Goal: Information Seeking & Learning: Compare options

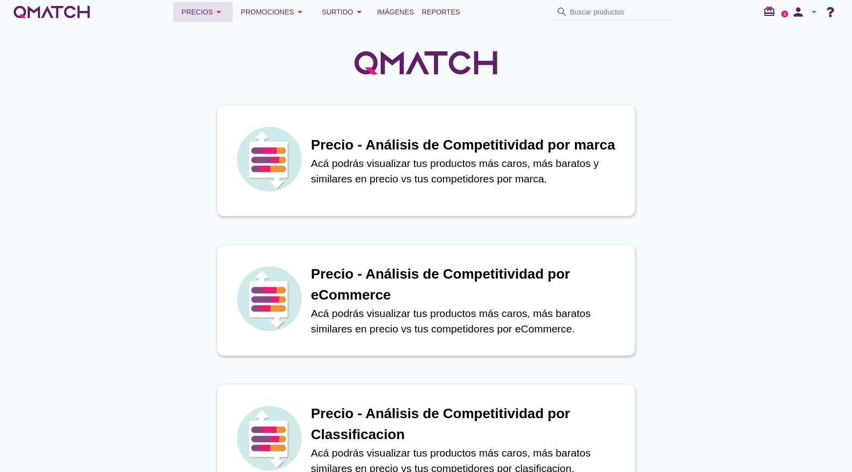
click at [225, 10] on icon "arrow_drop_down" at bounding box center [219, 12] width 12 height 12
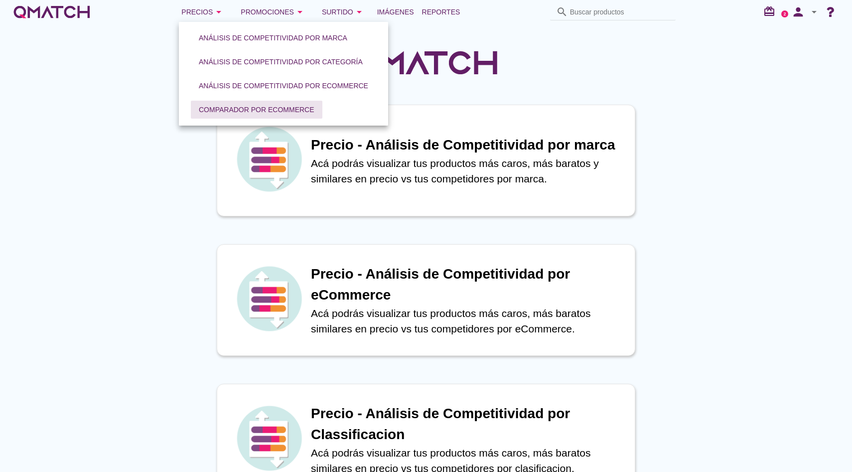
click at [227, 106] on div "Comparador por eCommerce" at bounding box center [257, 110] width 116 height 10
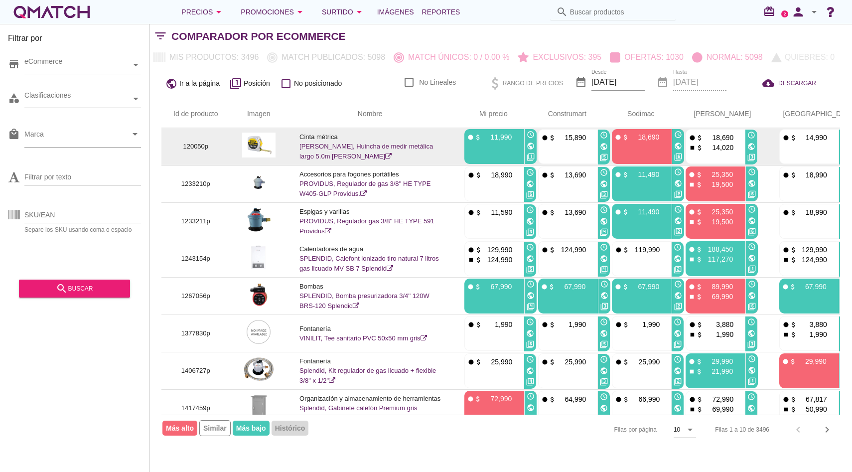
click at [313, 148] on link "[PERSON_NAME], Huincha de medir metálica largo 5.0m [PERSON_NAME]" at bounding box center [365, 150] width 133 height 17
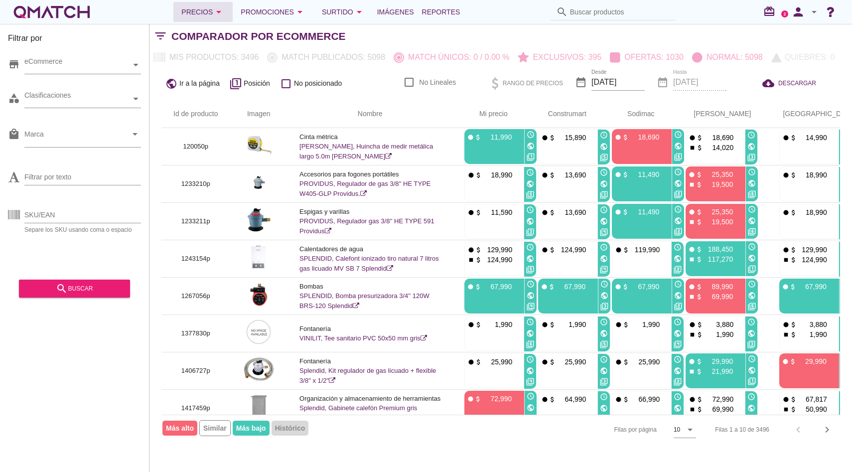
click at [225, 12] on icon "arrow_drop_down" at bounding box center [219, 12] width 12 height 12
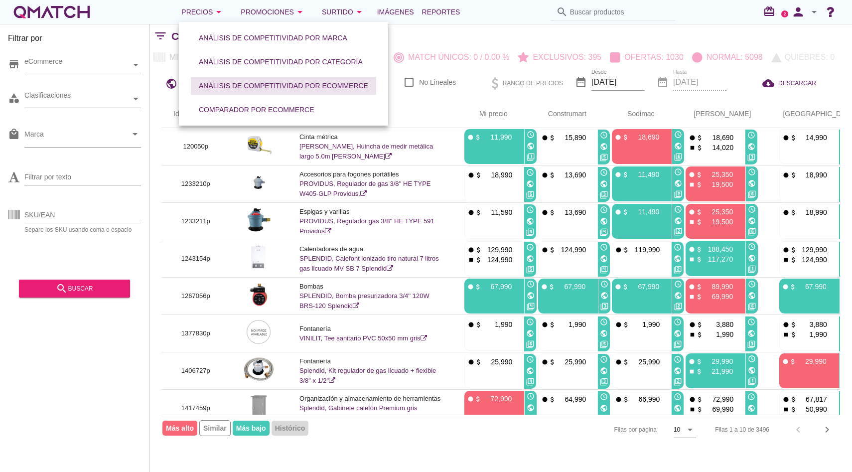
click at [266, 79] on button "Análisis de competitividad por eCommerce" at bounding box center [283, 86] width 185 height 18
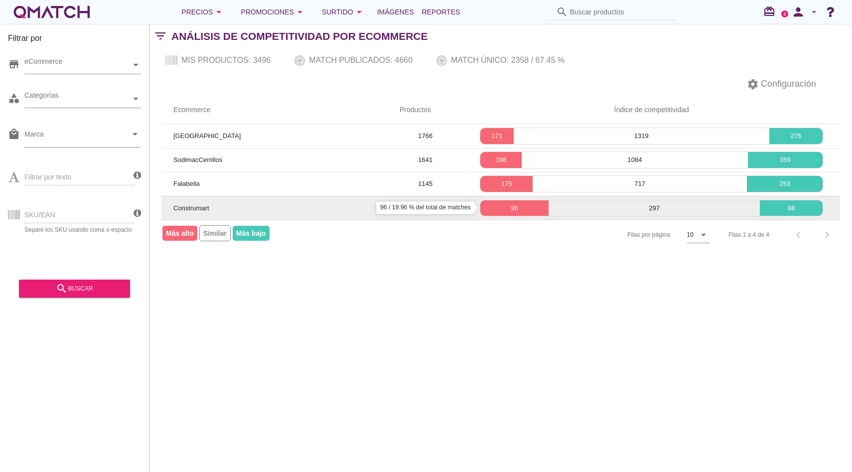
click at [489, 203] on p "96" at bounding box center [514, 208] width 68 height 10
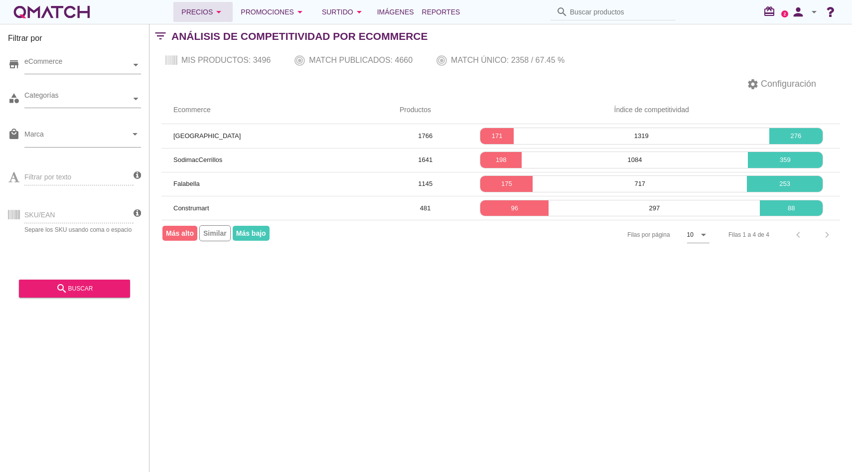
click at [216, 11] on div "Precios arrow_drop_down" at bounding box center [202, 12] width 43 height 12
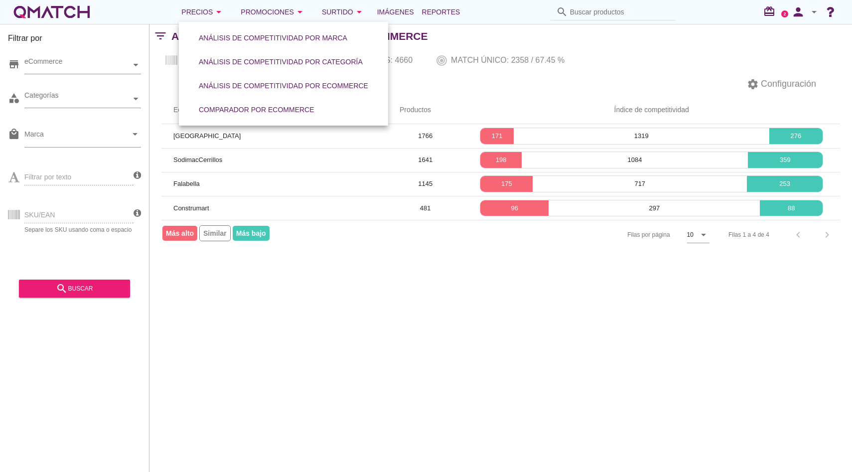
click at [72, 17] on div "white-qmatch-logo" at bounding box center [52, 12] width 80 height 20
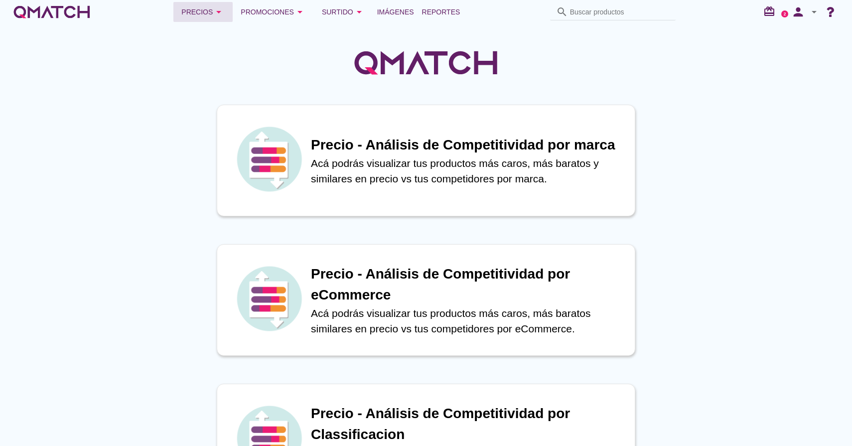
click at [220, 14] on icon "arrow_drop_down" at bounding box center [219, 12] width 12 height 12
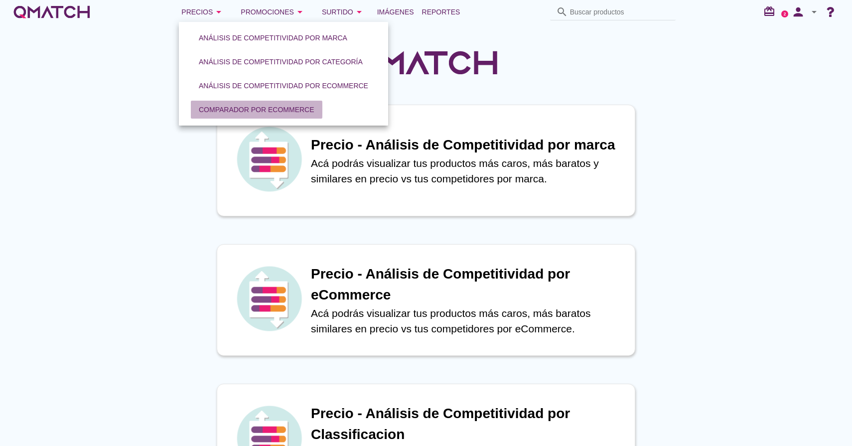
click at [244, 108] on div "Comparador por eCommerce" at bounding box center [257, 110] width 116 height 10
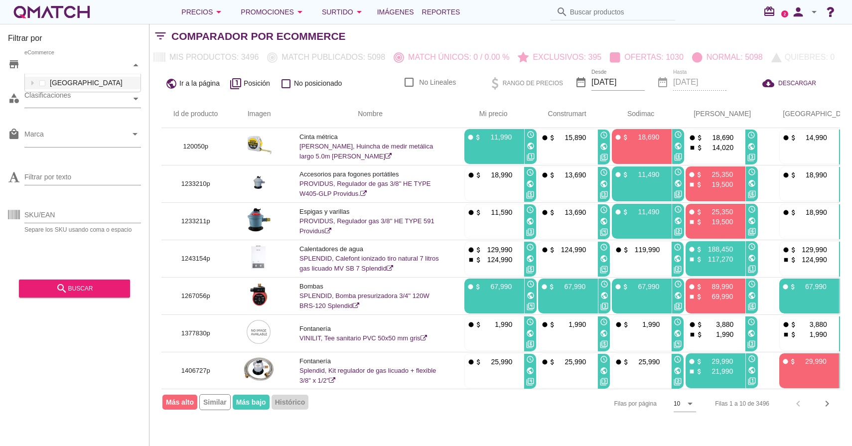
click at [138, 61] on div at bounding box center [136, 64] width 10 height 17
click at [30, 83] on icon at bounding box center [32, 83] width 4 height 4
click at [35, 86] on div at bounding box center [32, 83] width 10 height 12
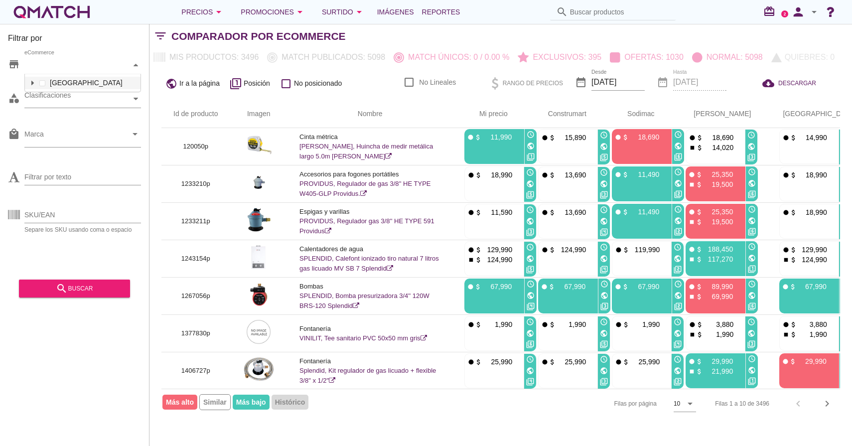
click at [35, 86] on div at bounding box center [32, 83] width 10 height 12
click at [36, 84] on div at bounding box center [32, 83] width 10 height 12
click at [79, 124] on div "local_mall Marca arrow_drop_down" at bounding box center [74, 138] width 133 height 37
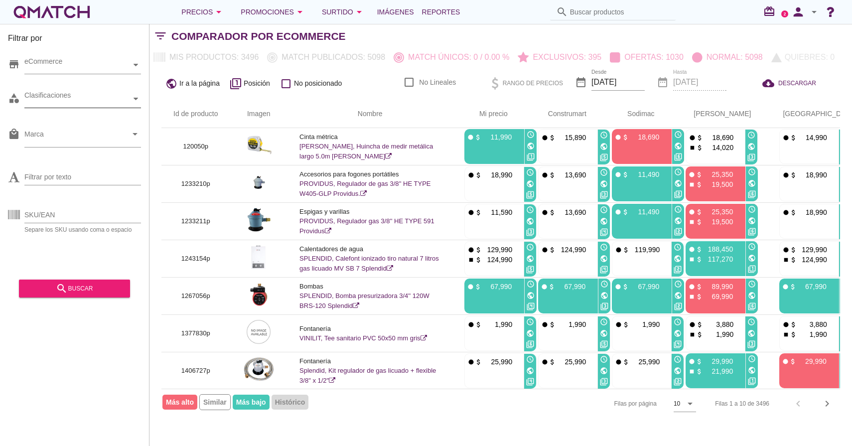
click at [135, 105] on div at bounding box center [136, 98] width 10 height 17
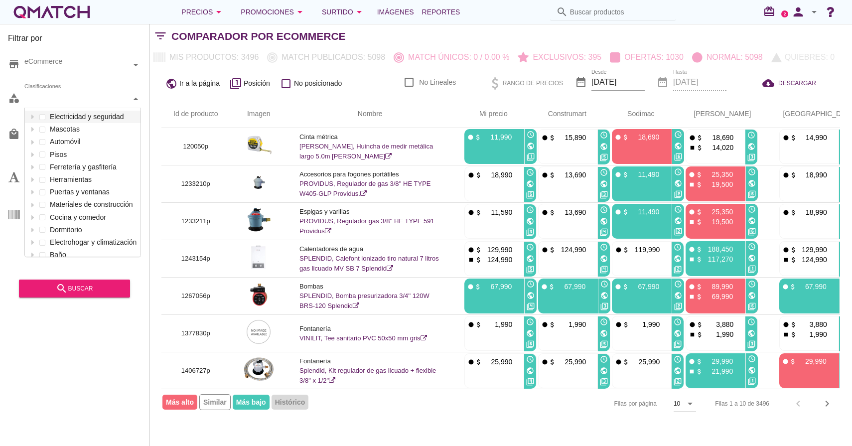
scroll to position [148, 116]
click at [132, 99] on div at bounding box center [136, 98] width 10 height 17
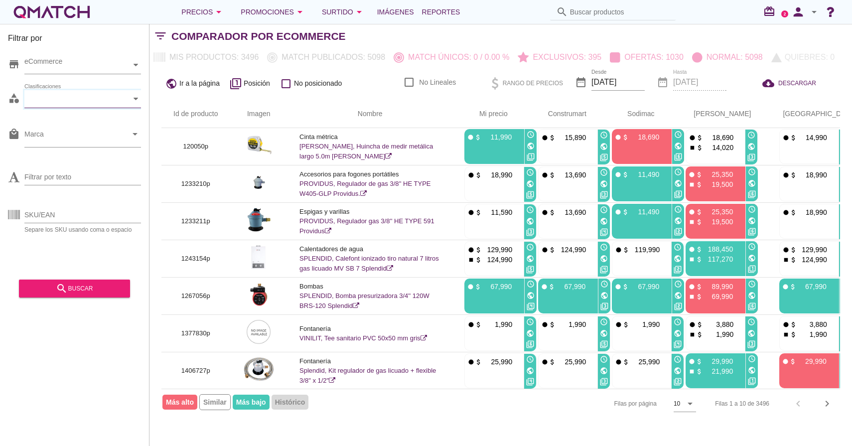
click at [106, 200] on div "SKU/EAN Separe los SKU usando coma o espacio" at bounding box center [74, 214] width 133 height 38
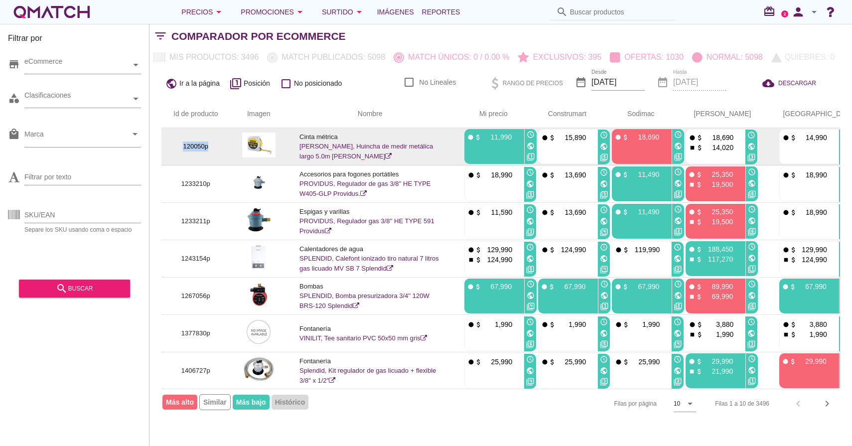
drag, startPoint x: 184, startPoint y: 147, endPoint x: 209, endPoint y: 147, distance: 24.9
click at [209, 147] on p "120050p" at bounding box center [195, 146] width 45 height 10
click at [269, 144] on img at bounding box center [259, 144] width 34 height 25
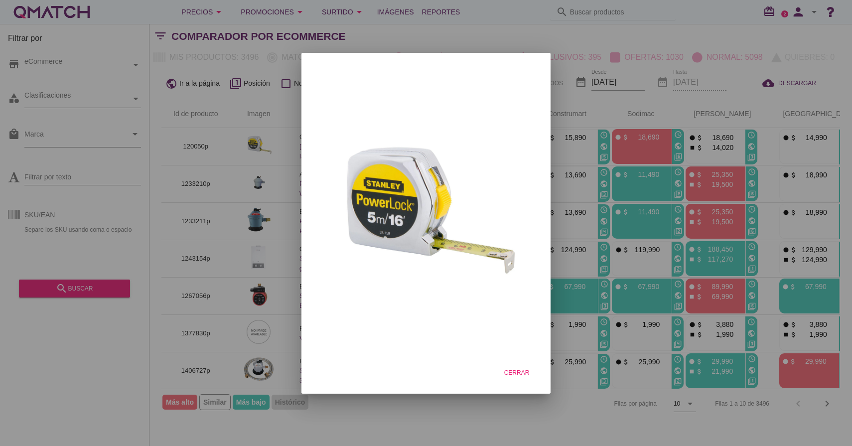
click at [267, 130] on div at bounding box center [426, 223] width 852 height 446
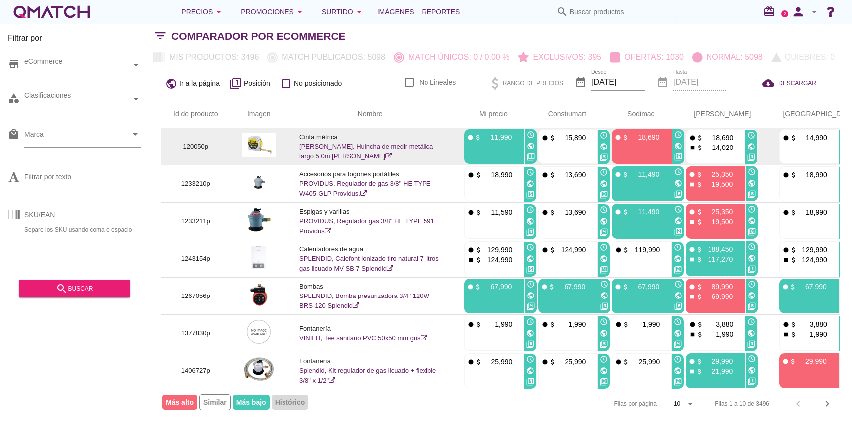
click at [326, 139] on p "Cinta métrica" at bounding box center [369, 137] width 141 height 10
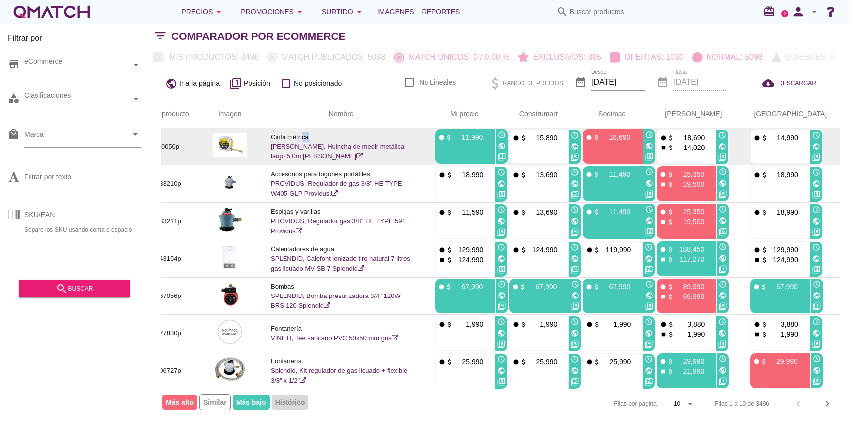
scroll to position [0, 65]
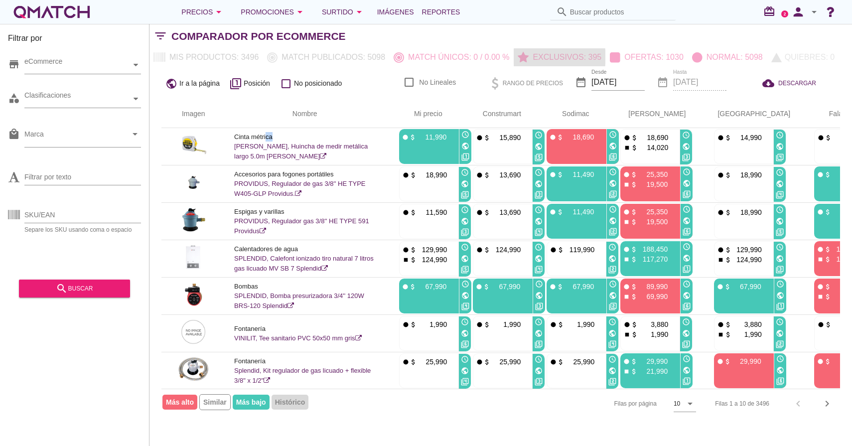
click at [575, 57] on p "Exclusivos: 395" at bounding box center [564, 57] width 73 height 12
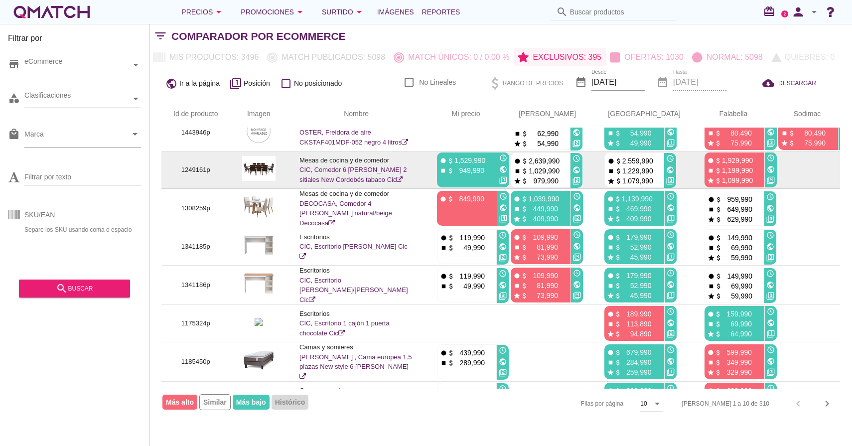
scroll to position [0, 0]
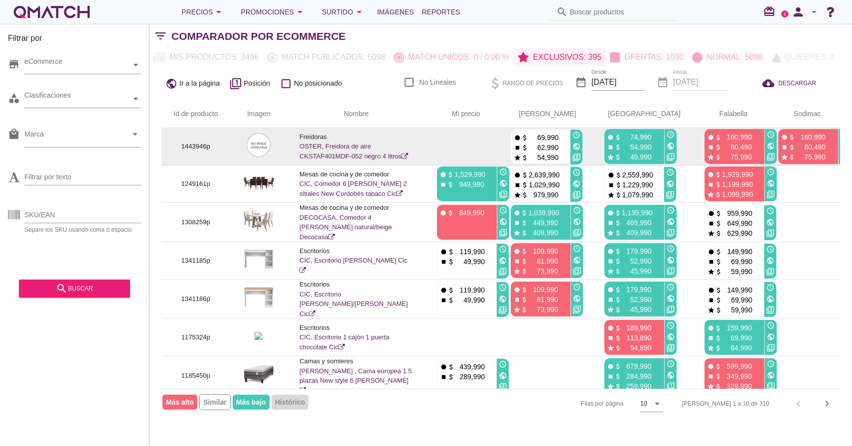
drag, startPoint x: 576, startPoint y: 157, endPoint x: 529, endPoint y: 135, distance: 51.7
click at [529, 135] on td "fiber_manual_record attach_money 69,990 stop attach_money 62,990 star attach_mo…" at bounding box center [542, 146] width 89 height 37
click at [558, 144] on p "62,990" at bounding box center [543, 147] width 30 height 10
drag, startPoint x: 581, startPoint y: 138, endPoint x: 533, endPoint y: 138, distance: 47.8
click at [533, 138] on div "fiber_manual_record attach_money 69,990 stop attach_money 62,990 star attach_mo…" at bounding box center [540, 146] width 58 height 35
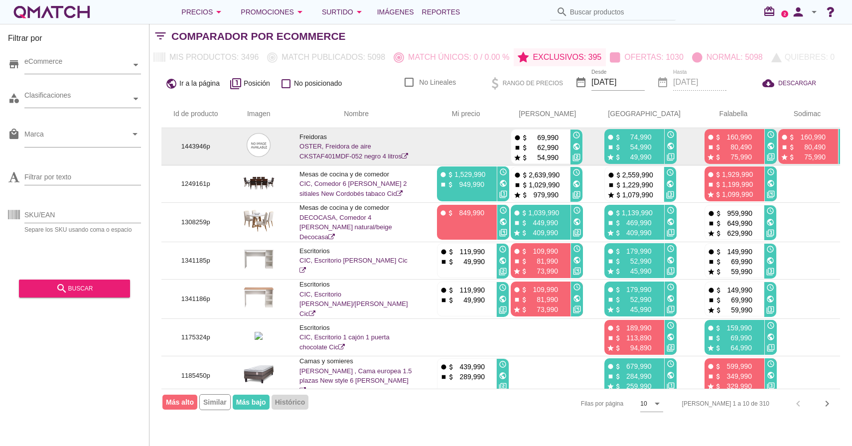
click at [558, 138] on p "69,990" at bounding box center [543, 137] width 30 height 10
drag, startPoint x: 578, startPoint y: 148, endPoint x: 536, endPoint y: 140, distance: 42.1
click at [535, 144] on div "stop attach_money 62,990" at bounding box center [539, 147] width 53 height 10
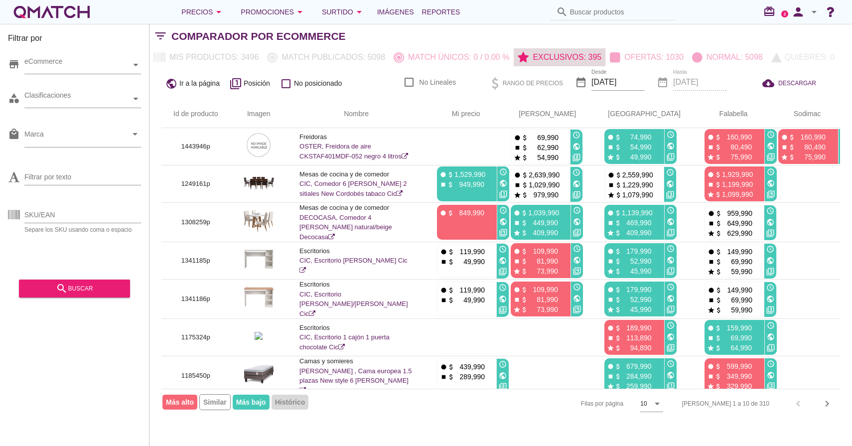
click at [530, 58] on p "Exclusivos: 395" at bounding box center [564, 57] width 73 height 12
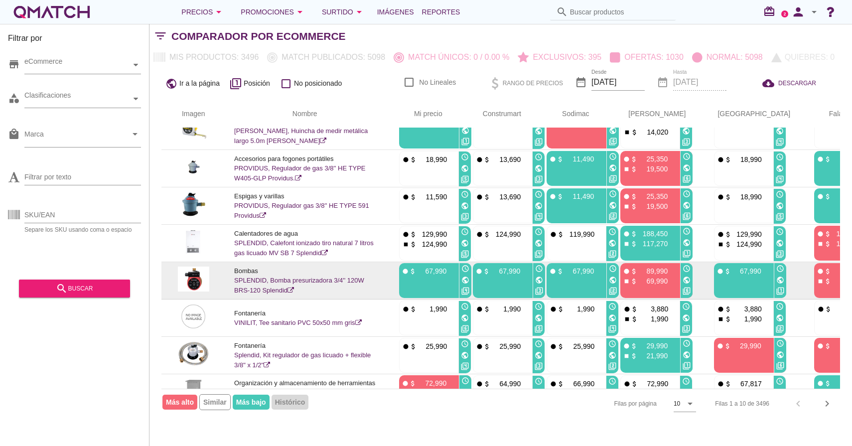
scroll to position [18, 65]
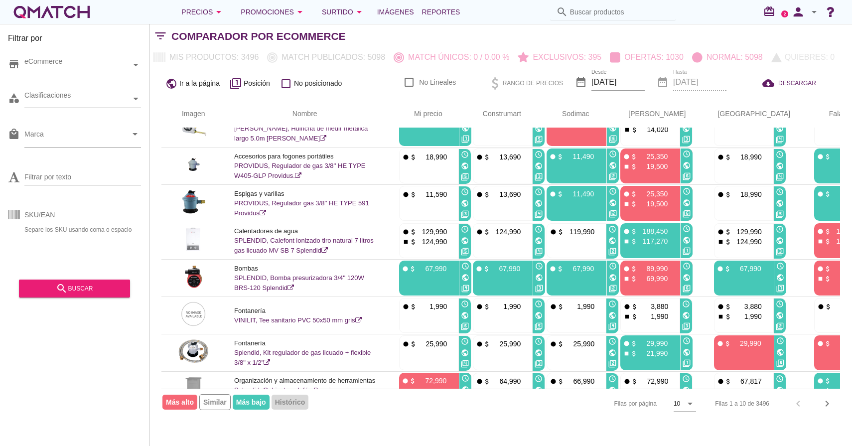
click at [690, 404] on icon "arrow_drop_down" at bounding box center [690, 403] width 12 height 12
click at [679, 424] on div "50" at bounding box center [683, 424] width 21 height 12
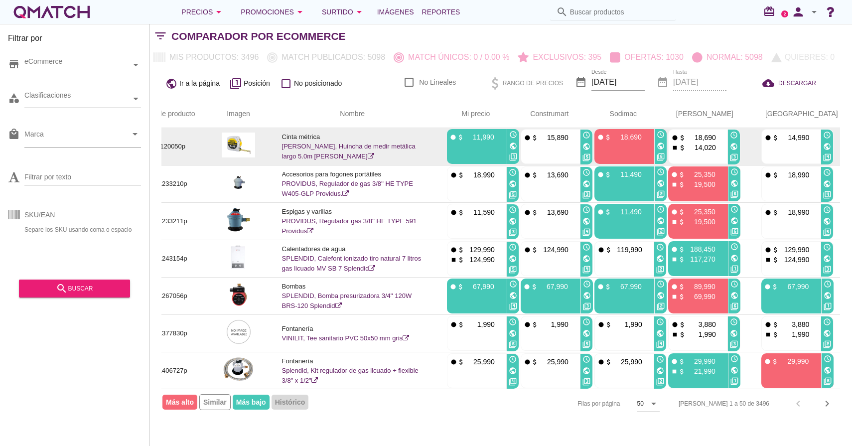
scroll to position [0, 0]
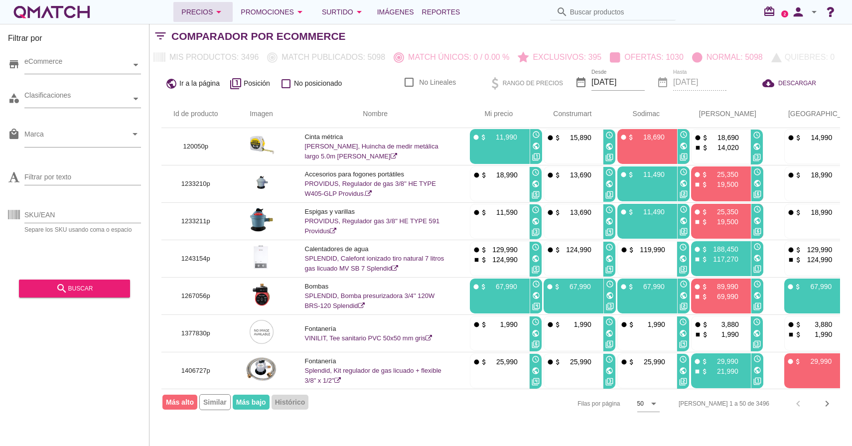
click at [213, 7] on div "Precios arrow_drop_down" at bounding box center [202, 12] width 43 height 12
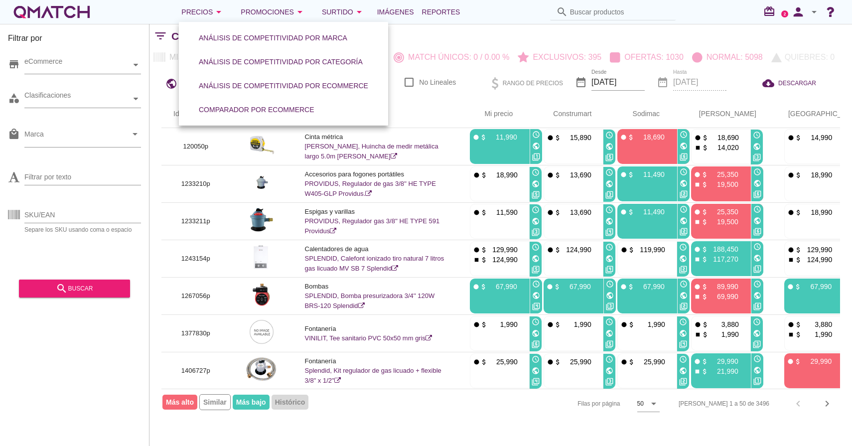
click at [94, 339] on div "Filtrar por store eCommerce category Clasificaciones local_mall Marca arrow_dro…" at bounding box center [74, 235] width 149 height 422
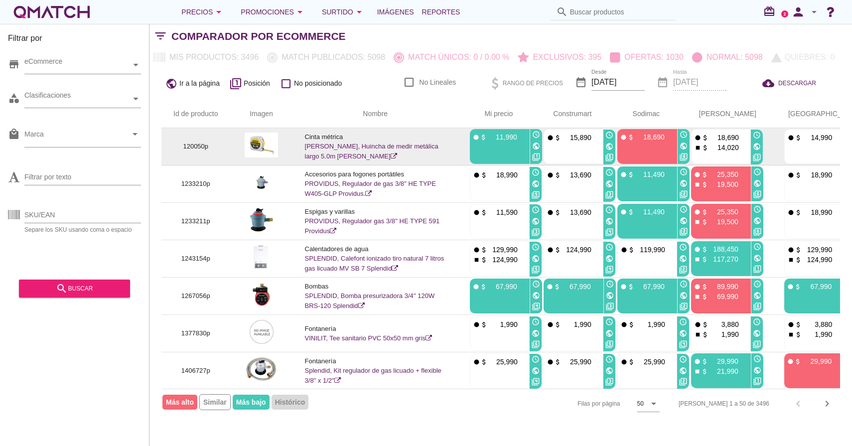
click at [308, 149] on link "[PERSON_NAME], Huincha de medir metálica largo 5.0m [PERSON_NAME]" at bounding box center [371, 150] width 133 height 17
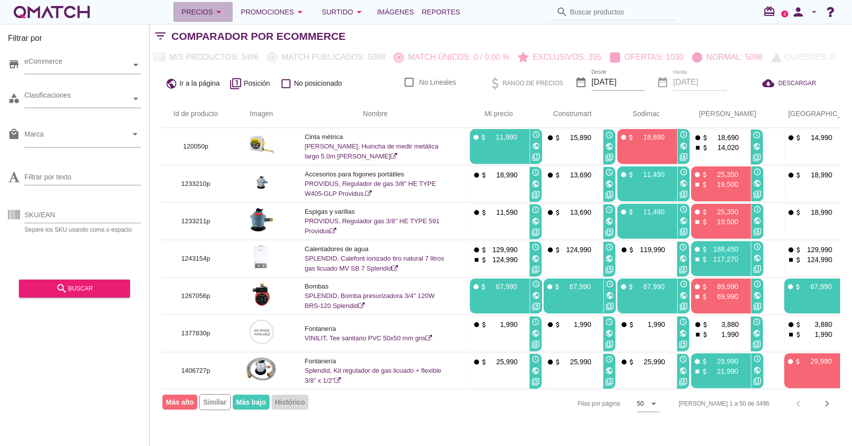
click at [218, 17] on icon "arrow_drop_down" at bounding box center [219, 12] width 12 height 12
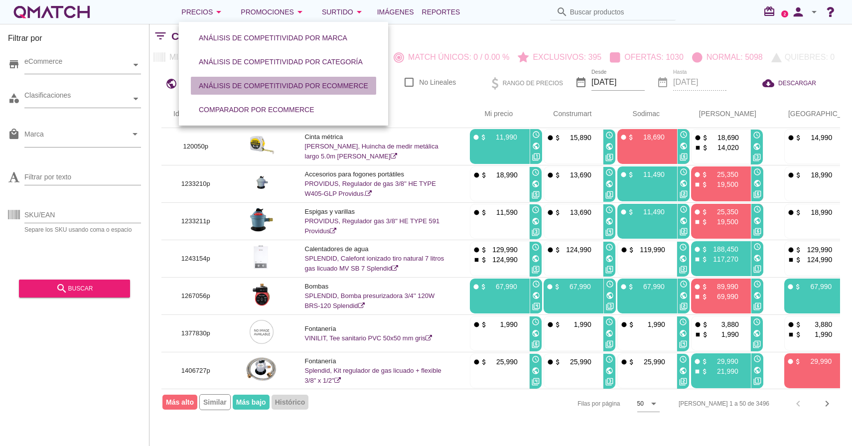
click at [324, 82] on div "Análisis de competitividad por eCommerce" at bounding box center [283, 86] width 169 height 10
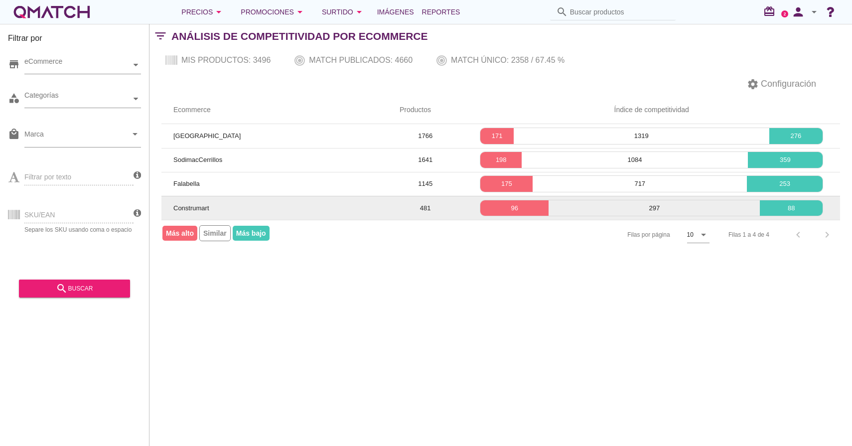
click at [193, 210] on span "Construmart" at bounding box center [191, 207] width 36 height 7
click at [193, 211] on td "Construmart" at bounding box center [274, 208] width 226 height 24
drag, startPoint x: 176, startPoint y: 208, endPoint x: 205, endPoint y: 208, distance: 28.9
click at [205, 208] on span "Construmart" at bounding box center [191, 207] width 36 height 7
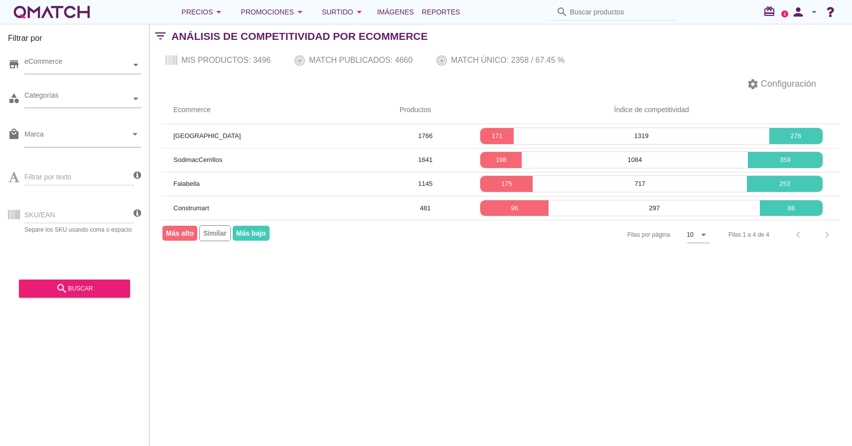
click at [424, 251] on div "Filtrar por store eCommerce category Categorías local_mall Marca arrow_drop_dow…" at bounding box center [500, 235] width 702 height 422
click at [771, 90] on span "Configuración" at bounding box center [786, 83] width 57 height 13
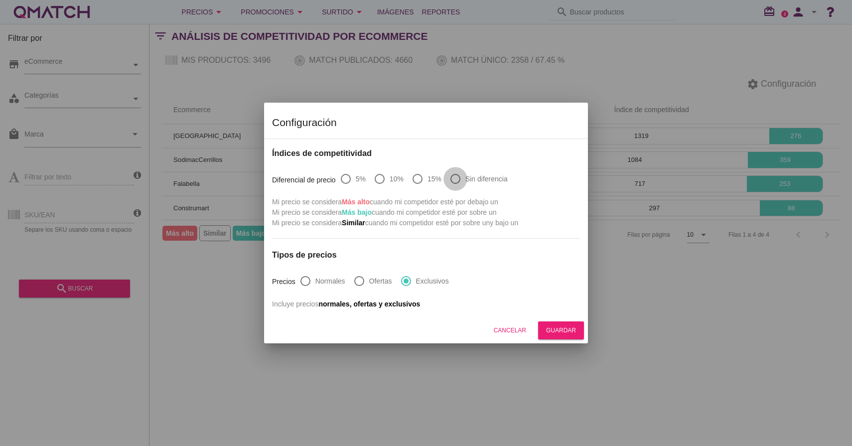
click at [458, 182] on div at bounding box center [455, 178] width 17 height 17
radio input "true"
click at [553, 335] on button "Guardar" at bounding box center [561, 330] width 46 height 18
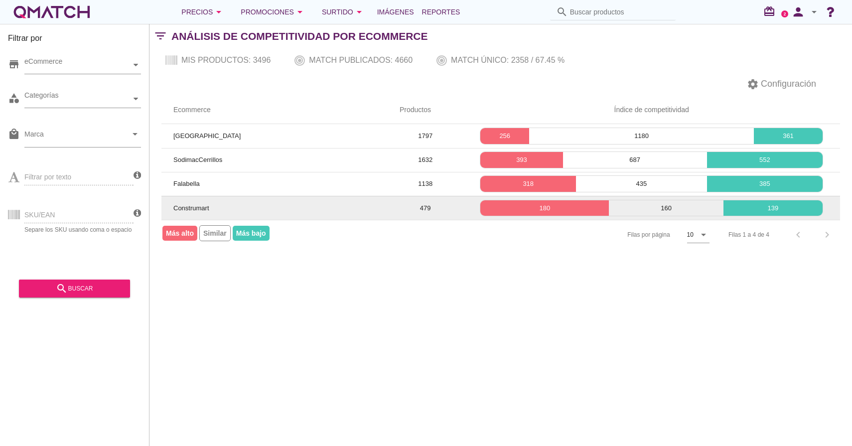
click at [206, 205] on span "Construmart" at bounding box center [191, 207] width 36 height 7
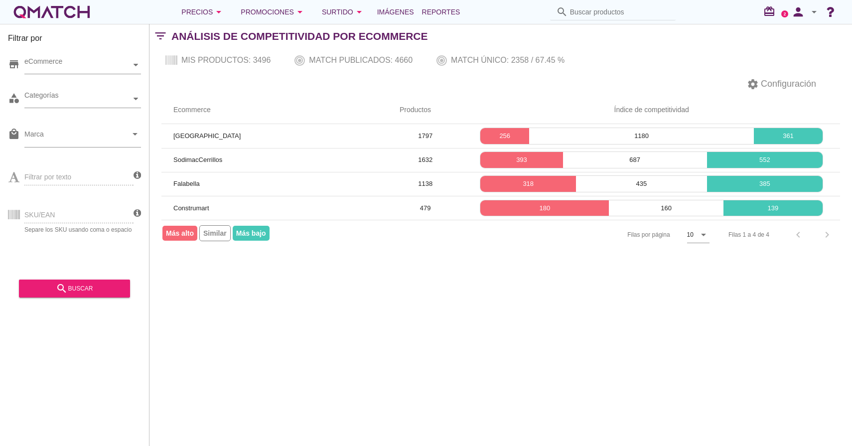
click at [467, 351] on div "Filtrar por store eCommerce category Categorías local_mall Marca arrow_drop_dow…" at bounding box center [500, 235] width 702 height 422
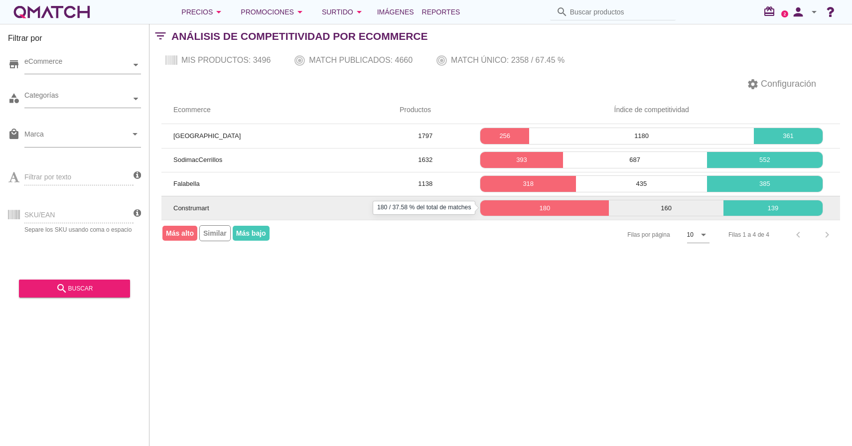
click at [556, 211] on p "180" at bounding box center [544, 208] width 128 height 10
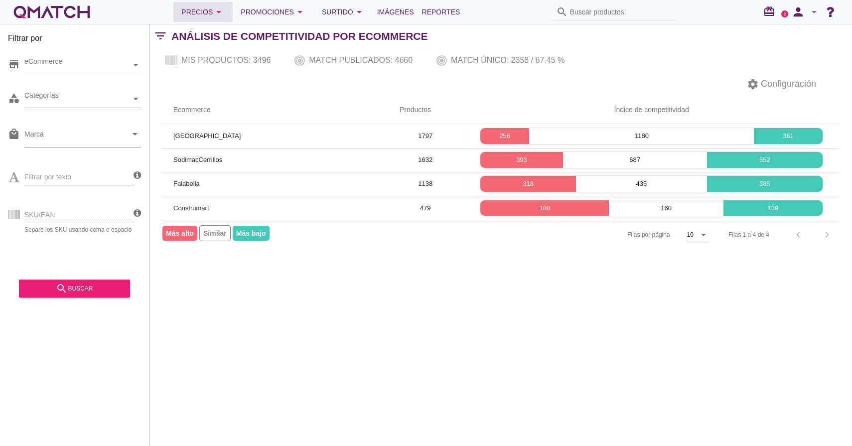
click at [216, 18] on button "Precios arrow_drop_down" at bounding box center [202, 12] width 59 height 20
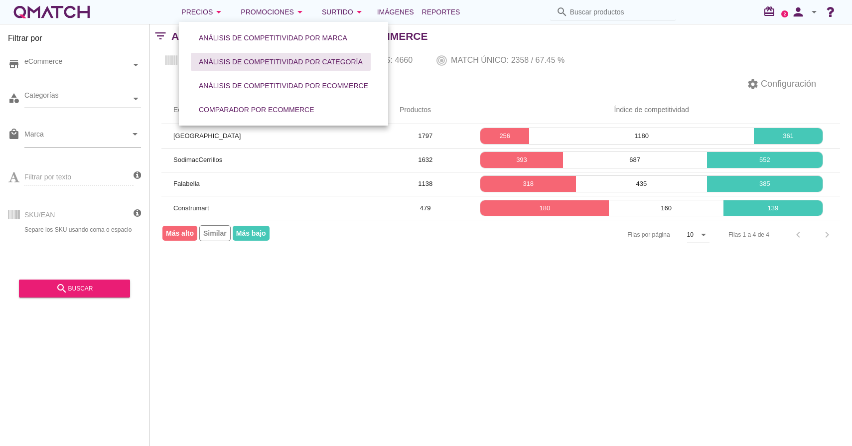
click at [262, 58] on div "Análisis de competitividad por categoría" at bounding box center [281, 62] width 164 height 10
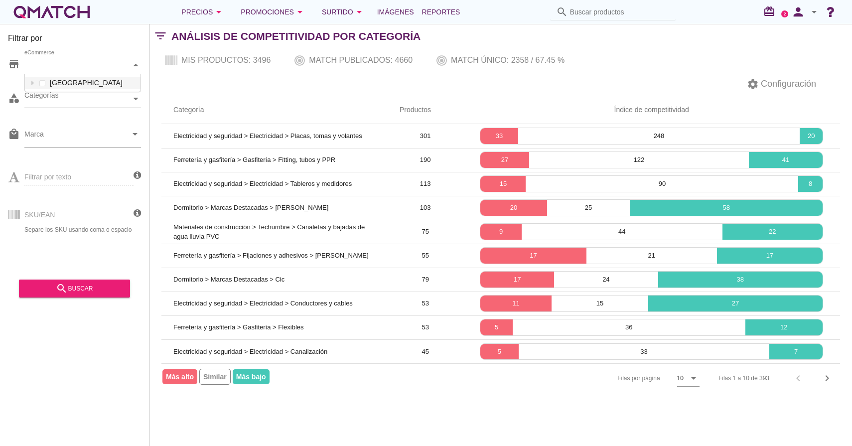
click at [124, 71] on div "eCommerce" at bounding box center [77, 64] width 107 height 17
click at [31, 85] on icon at bounding box center [32, 83] width 4 height 4
click at [31, 85] on div at bounding box center [32, 83] width 10 height 12
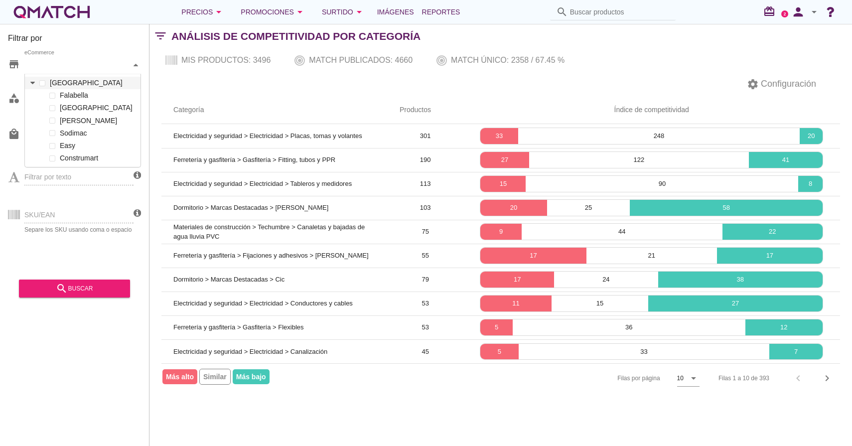
scroll to position [17, 116]
click at [31, 85] on icon at bounding box center [32, 83] width 4 height 4
click at [208, 54] on div "Mis productos: 3496 Match publicados: 4660 Match único: 2358 / 67.45 %" at bounding box center [500, 60] width 702 height 24
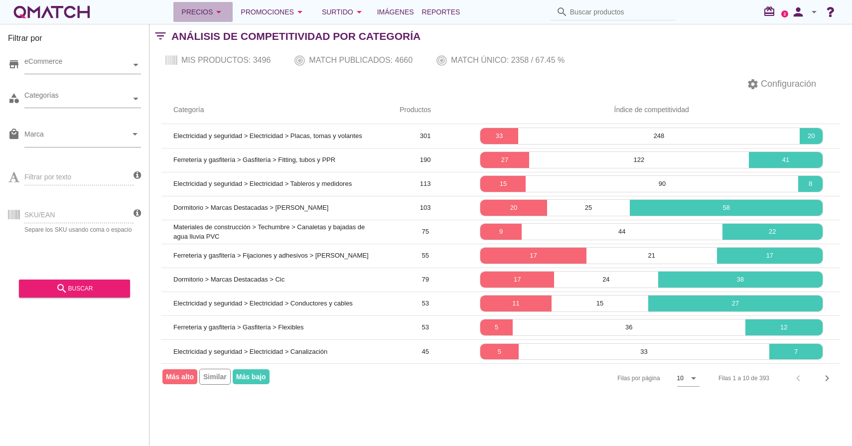
click at [221, 15] on icon "arrow_drop_down" at bounding box center [219, 12] width 12 height 12
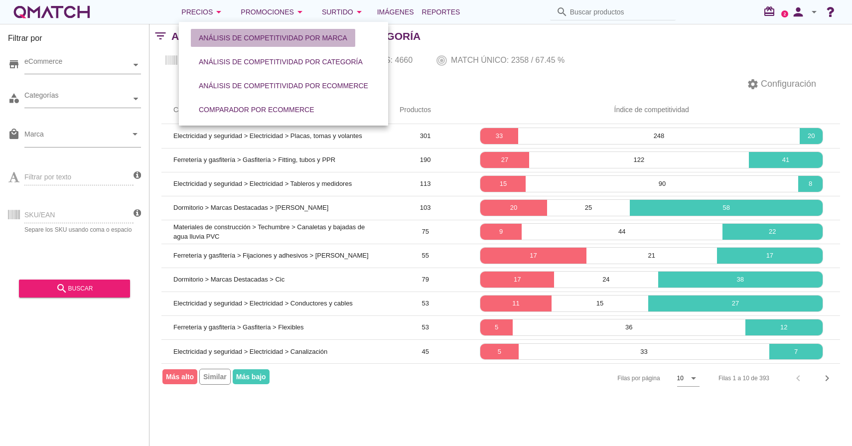
click at [259, 34] on div "Análisis de competitividad por marca" at bounding box center [273, 38] width 148 height 10
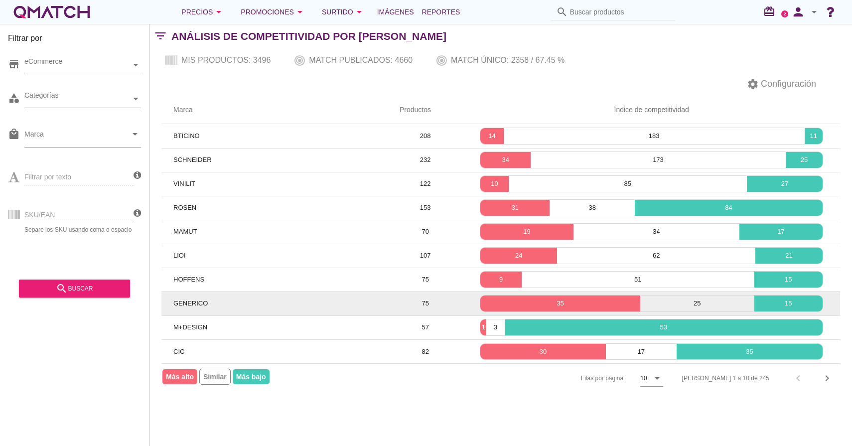
click at [196, 300] on span "GENERICO" at bounding box center [190, 302] width 34 height 7
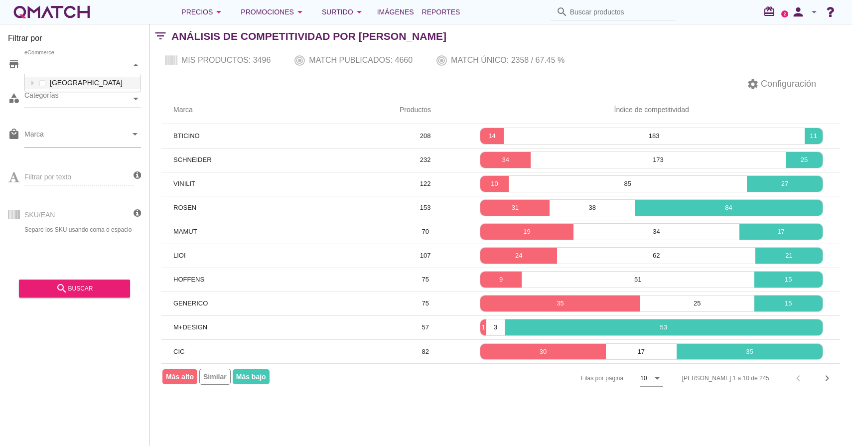
click at [132, 59] on div at bounding box center [136, 64] width 10 height 17
click at [30, 83] on icon at bounding box center [32, 83] width 4 height 4
click at [58, 159] on label "Construmart" at bounding box center [97, 158] width 81 height 12
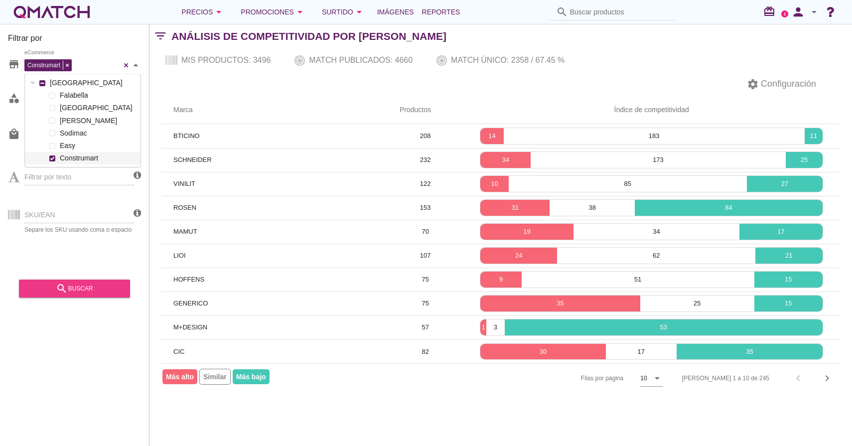
click at [80, 283] on div "search buscar" at bounding box center [74, 288] width 95 height 12
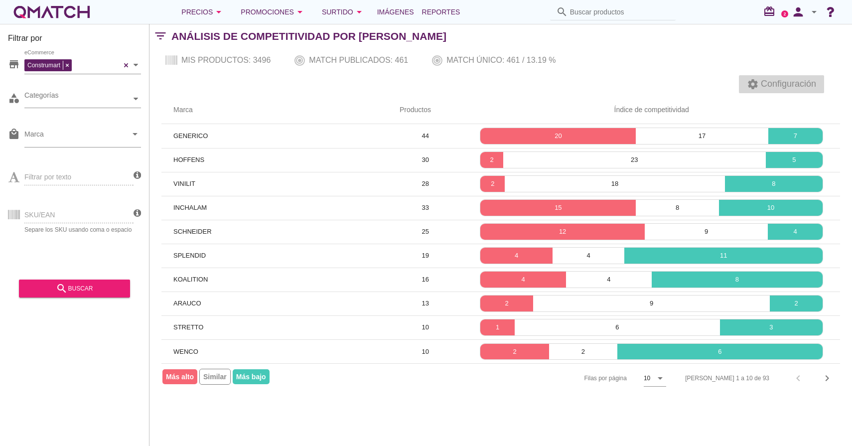
click at [782, 88] on span "Configuración" at bounding box center [786, 83] width 57 height 13
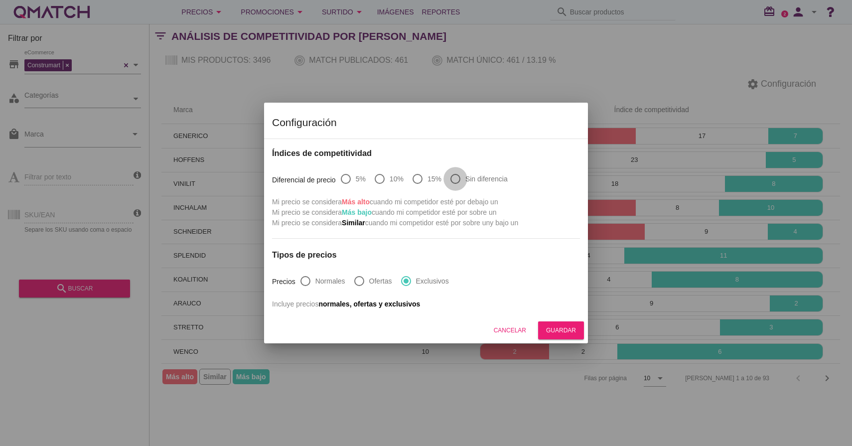
click at [457, 183] on div at bounding box center [455, 178] width 17 height 17
radio input "true"
click at [573, 329] on div "Guardar" at bounding box center [561, 330] width 30 height 9
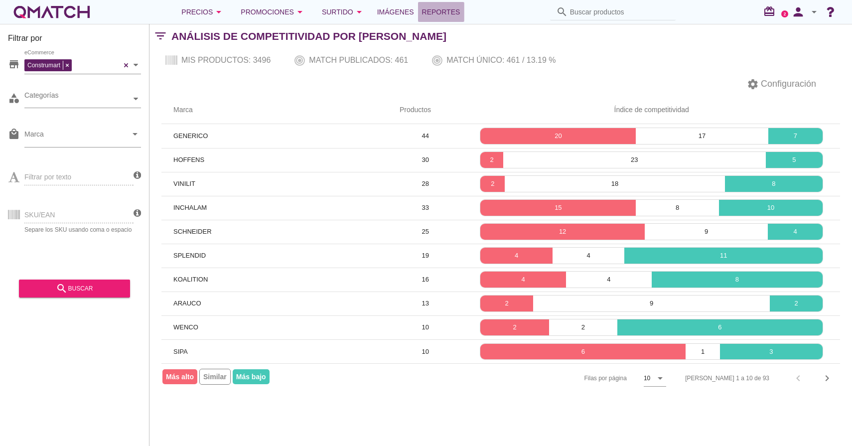
click at [447, 14] on span "Reportes" at bounding box center [441, 12] width 38 height 12
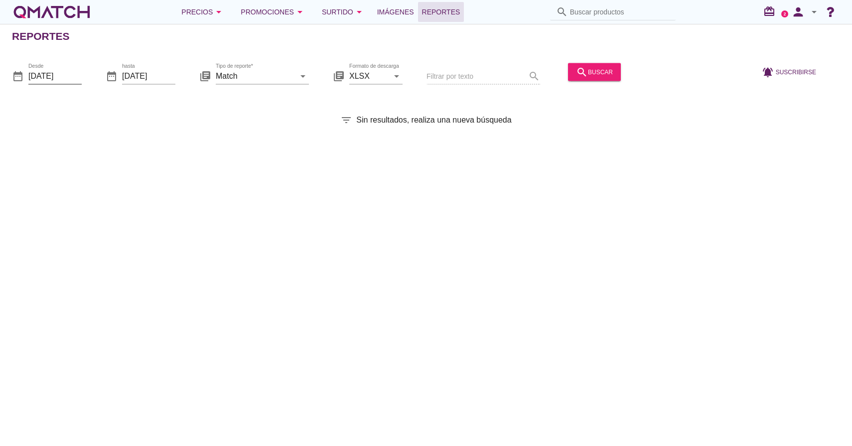
click at [73, 72] on input "2025-10-01" at bounding box center [54, 76] width 53 height 16
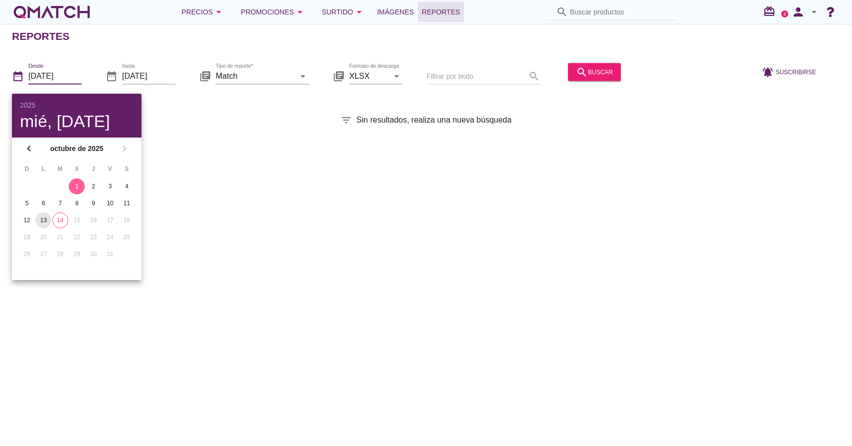
click at [42, 222] on div "13" at bounding box center [43, 220] width 16 height 9
type input "2025-10-13"
click at [169, 204] on div "Reportes date_range Desde 2025-10-13 date_range hasta 2025-10-14 library_books …" at bounding box center [426, 235] width 852 height 422
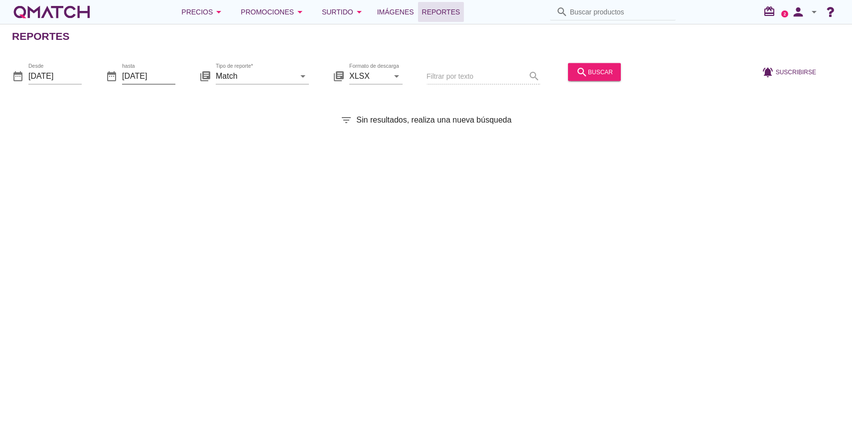
click at [150, 82] on input "[DATE]" at bounding box center [148, 76] width 53 height 16
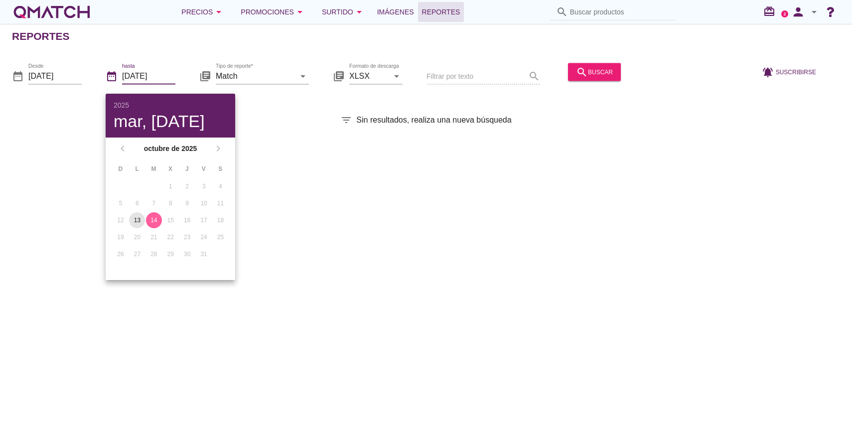
click at [141, 220] on div "13" at bounding box center [137, 220] width 16 height 9
type input "2025-10-13"
click at [299, 169] on div "Reportes date_range Desde 2025-10-13 date_range hasta 2025-10-13 library_books …" at bounding box center [426, 235] width 852 height 422
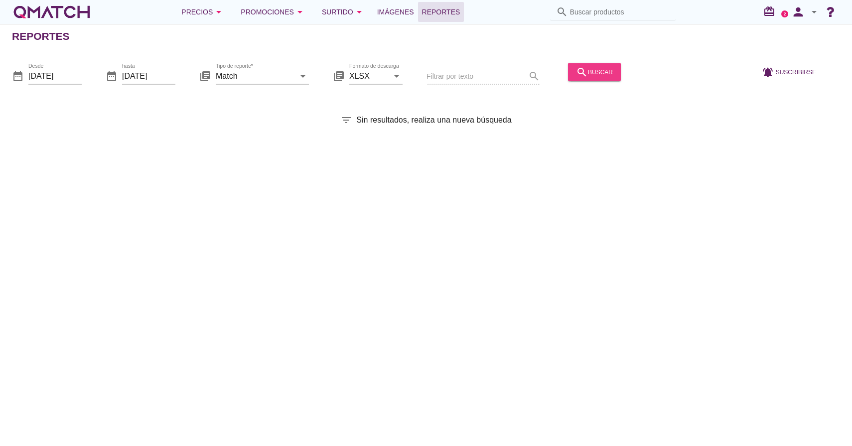
click at [580, 63] on button "search buscar" at bounding box center [594, 72] width 53 height 18
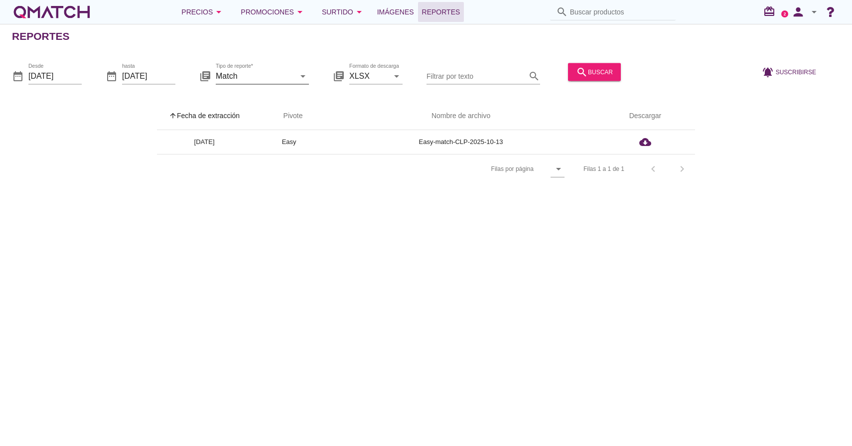
click at [300, 77] on icon "arrow_drop_down" at bounding box center [303, 76] width 12 height 12
click at [266, 121] on div "Surtido" at bounding box center [276, 124] width 105 height 12
type input "Surtido"
click at [576, 76] on div "search buscar" at bounding box center [594, 72] width 37 height 12
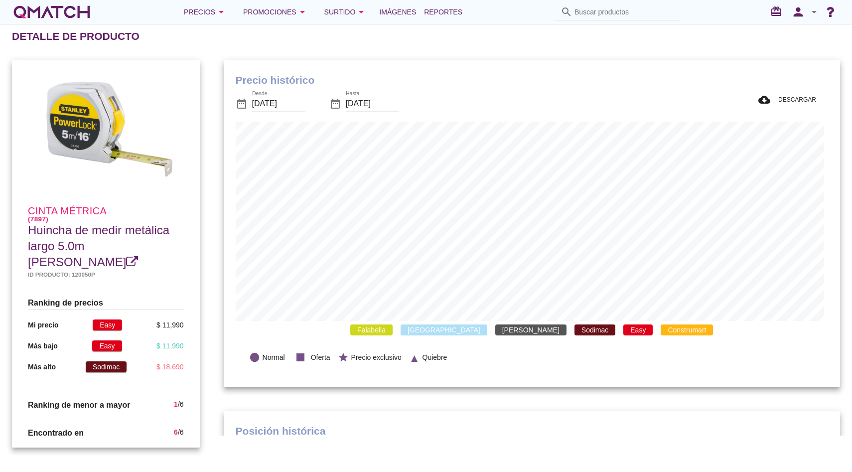
scroll to position [291, 612]
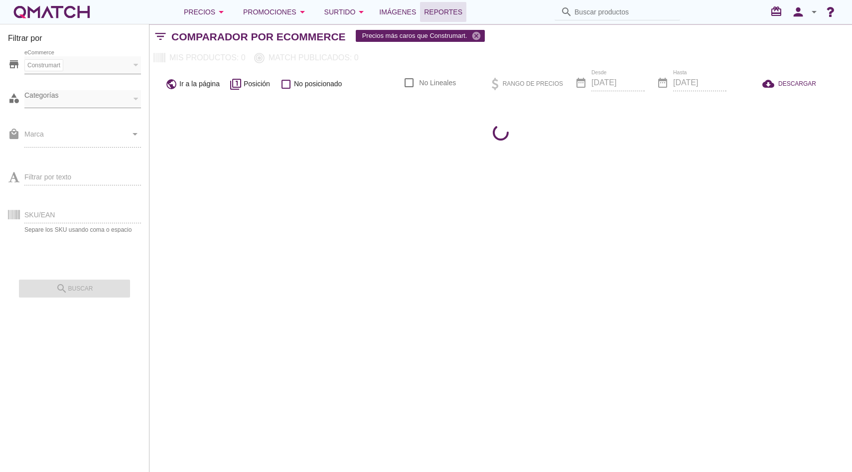
checkbox input "false"
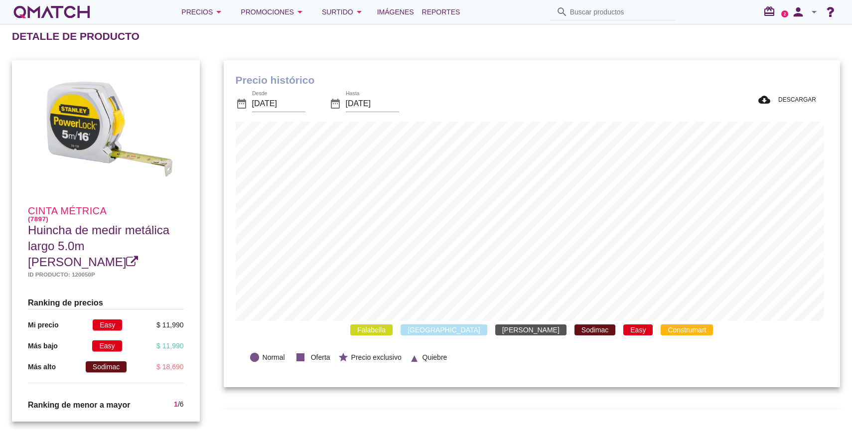
scroll to position [291, 612]
click at [660, 329] on span "Construmart" at bounding box center [686, 329] width 52 height 11
click at [623, 329] on span "Easy" at bounding box center [637, 329] width 29 height 11
click at [574, 326] on span "Sodimac" at bounding box center [594, 329] width 41 height 11
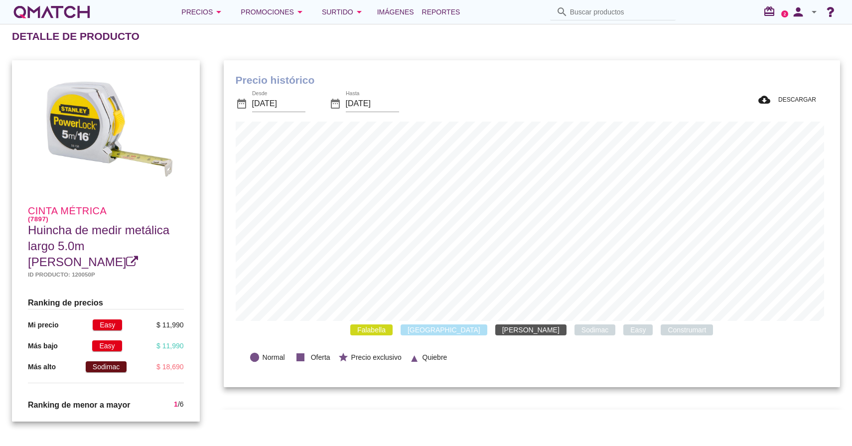
click at [501, 326] on span "[PERSON_NAME]" at bounding box center [530, 329] width 71 height 11
click at [466, 325] on span "[GEOGRAPHIC_DATA]" at bounding box center [443, 329] width 87 height 11
click at [392, 331] on span "Falabella" at bounding box center [371, 329] width 42 height 11
click at [660, 330] on span "Construmart" at bounding box center [686, 329] width 52 height 11
click at [279, 358] on span "Normal" at bounding box center [273, 357] width 22 height 10
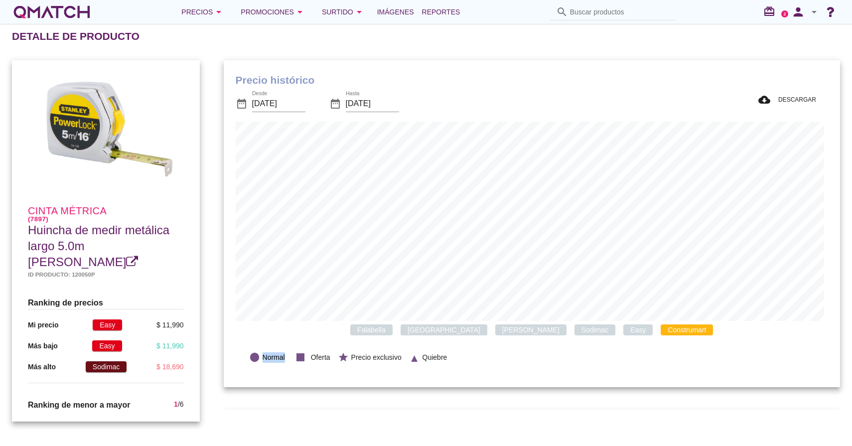
click at [279, 358] on span "Normal" at bounding box center [273, 357] width 22 height 10
click at [623, 333] on span "Easy" at bounding box center [637, 329] width 29 height 11
click at [515, 333] on span "[PERSON_NAME]" at bounding box center [530, 329] width 71 height 11
click at [574, 329] on span "Sodimac" at bounding box center [594, 329] width 41 height 11
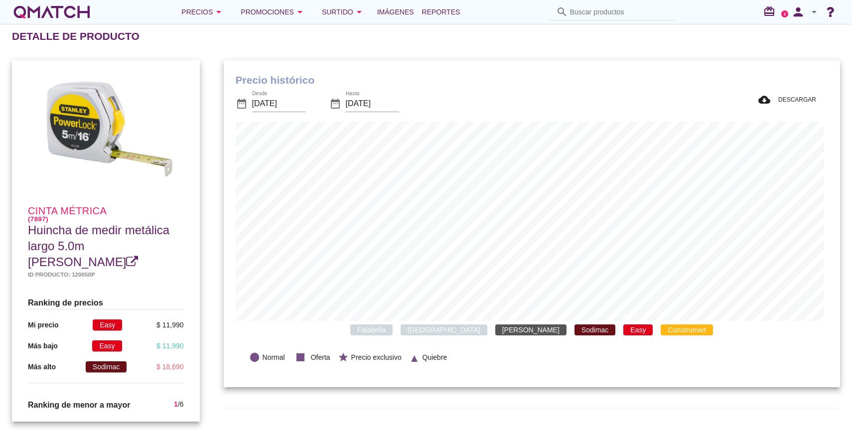
click at [469, 327] on span "[GEOGRAPHIC_DATA]" at bounding box center [443, 329] width 87 height 11
click at [392, 330] on span "Falabella" at bounding box center [371, 329] width 42 height 11
click at [459, 332] on span "[GEOGRAPHIC_DATA]" at bounding box center [443, 329] width 87 height 11
click at [502, 332] on span "[PERSON_NAME]" at bounding box center [530, 329] width 71 height 11
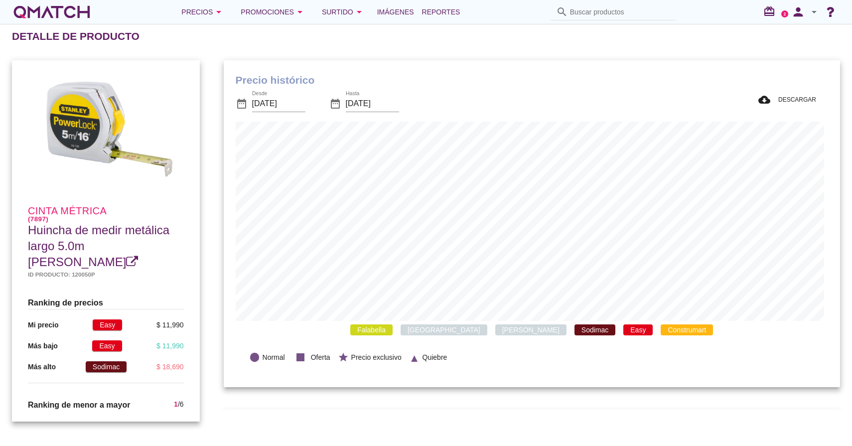
click at [623, 332] on span "Easy" at bounding box center [637, 329] width 29 height 11
click at [292, 112] on div "Desde 2025-09-14" at bounding box center [278, 104] width 53 height 16
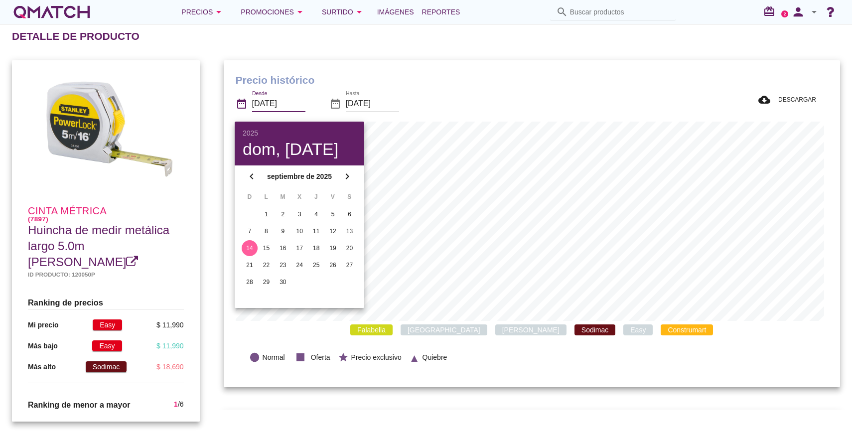
click at [506, 75] on h1 "Precio histórico" at bounding box center [532, 80] width 592 height 16
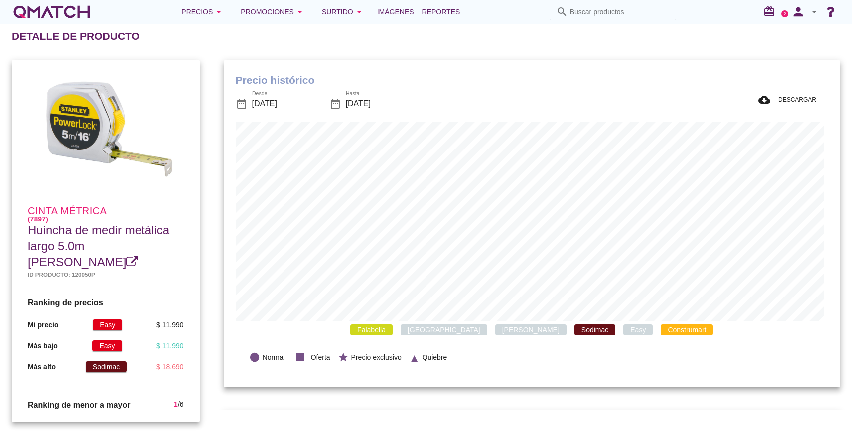
click at [44, 320] on p "Mi precio" at bounding box center [43, 325] width 30 height 10
drag, startPoint x: 179, startPoint y: 333, endPoint x: 153, endPoint y: 333, distance: 25.9
click at [152, 333] on div "Ranking de precios Mi precio Easy $ 11,990 Más bajo Easy $ 11,990 Más alto Sodi…" at bounding box center [106, 339] width 172 height 103
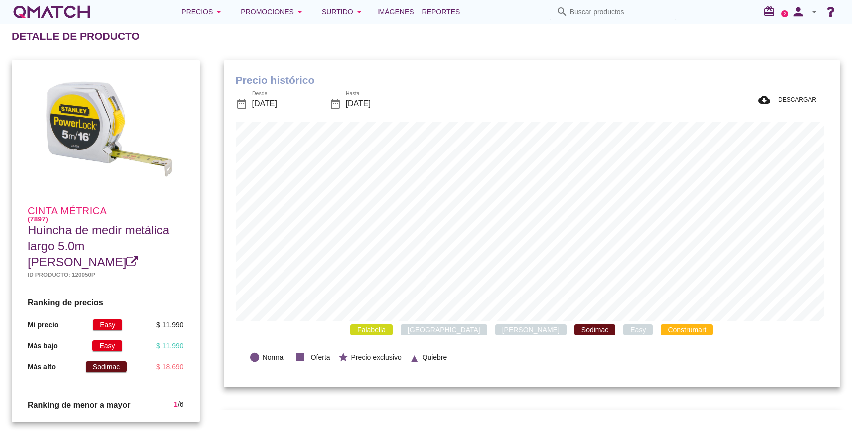
drag, startPoint x: 56, startPoint y: 349, endPoint x: 23, endPoint y: 348, distance: 32.9
click at [23, 348] on div "Ranking de precios Mi precio Easy $ 11,990 Más bajo Easy $ 11,990 Más alto Sodi…" at bounding box center [106, 339] width 172 height 103
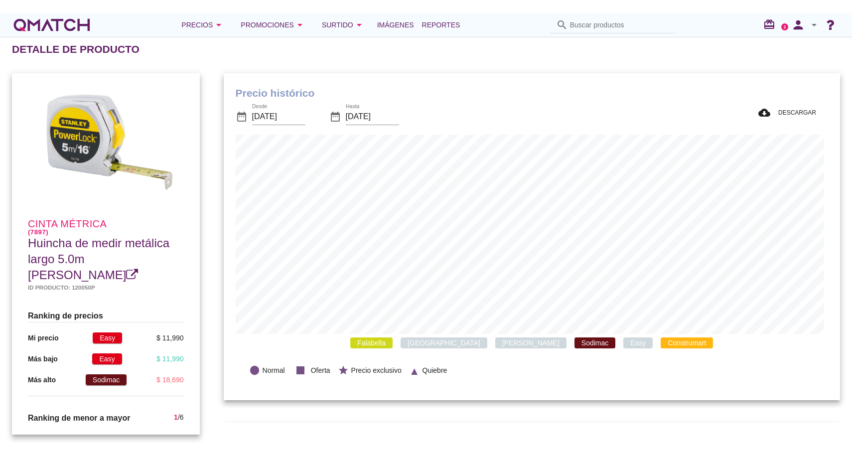
scroll to position [9, 0]
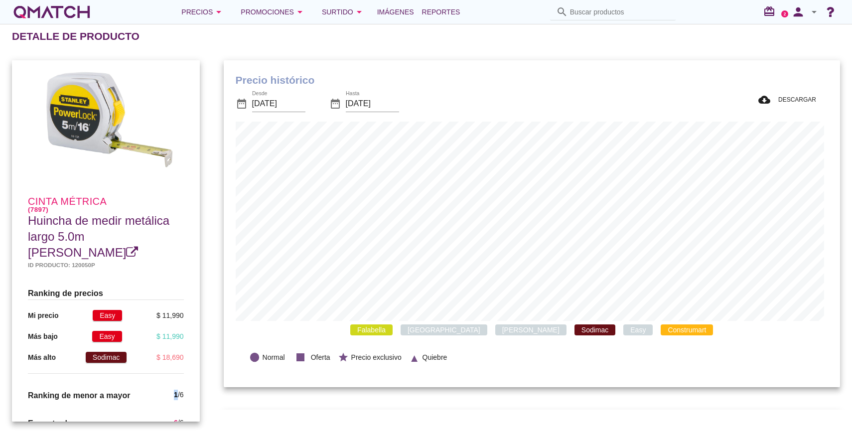
click at [174, 389] on div "1 / 6" at bounding box center [178, 395] width 9 height 12
drag, startPoint x: 180, startPoint y: 410, endPoint x: 165, endPoint y: 410, distance: 14.9
click at [165, 409] on div "Encontrado en 6 / 6" at bounding box center [106, 423] width 172 height 28
click at [103, 310] on span "Easy" at bounding box center [107, 315] width 29 height 11
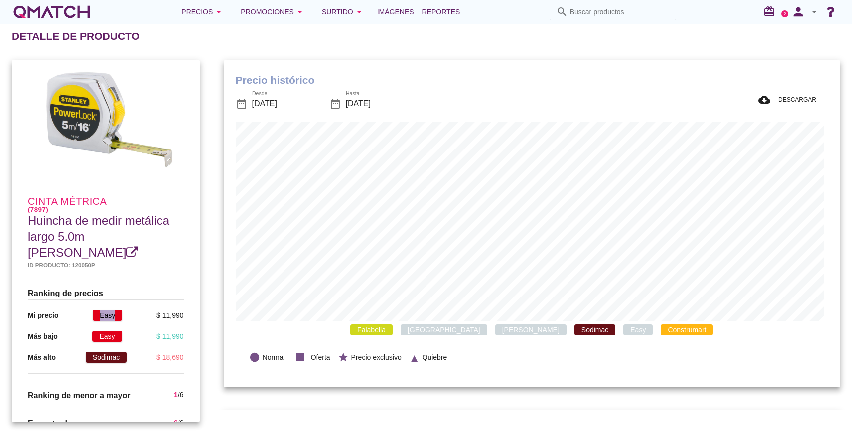
click at [103, 310] on span "Easy" at bounding box center [107, 315] width 29 height 11
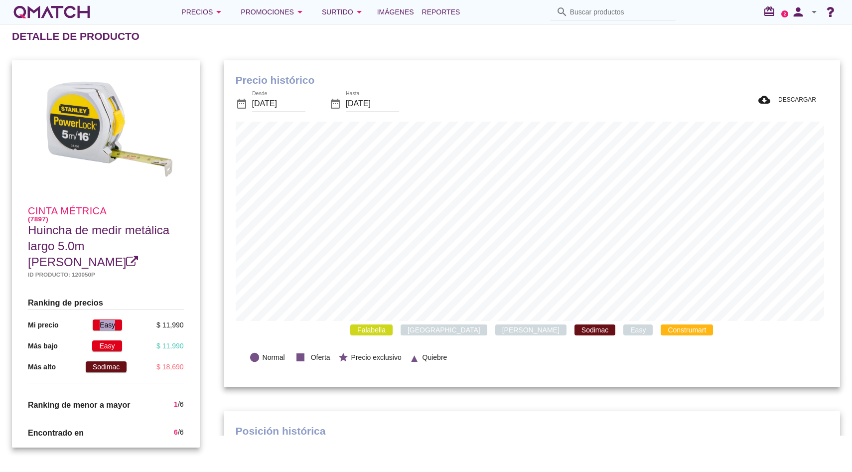
scroll to position [0, 0]
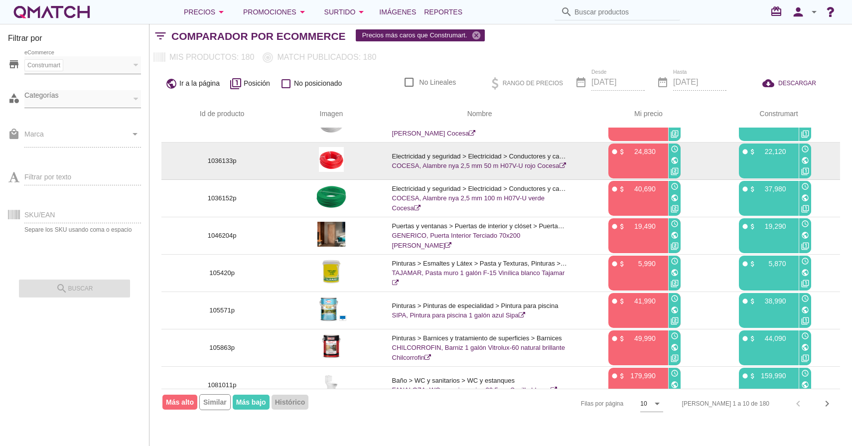
scroll to position [113, 0]
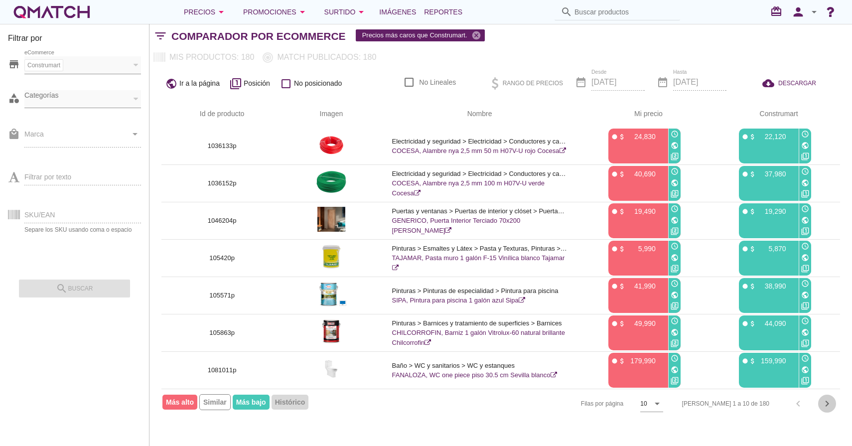
click at [829, 400] on icon "chevron_right" at bounding box center [827, 403] width 12 height 12
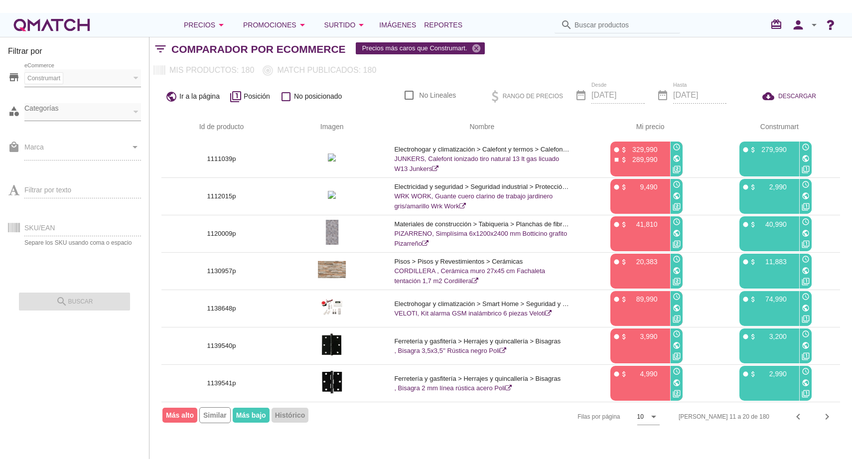
scroll to position [0, 0]
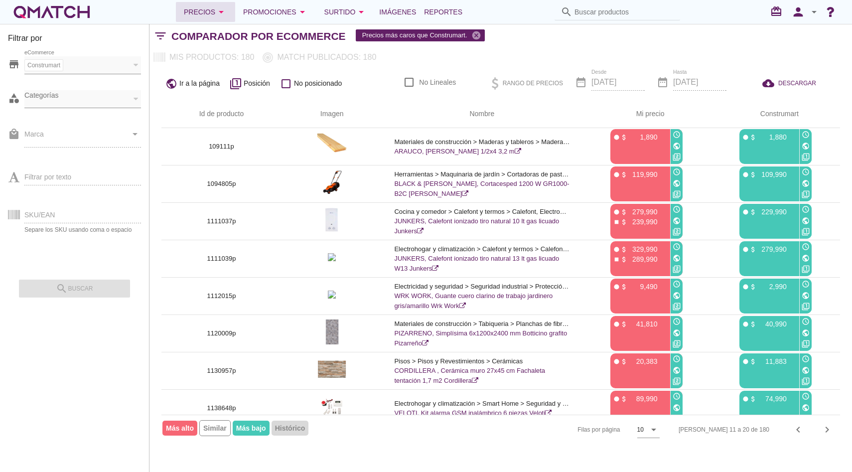
click at [221, 20] on button "Precios arrow_drop_down" at bounding box center [205, 12] width 59 height 20
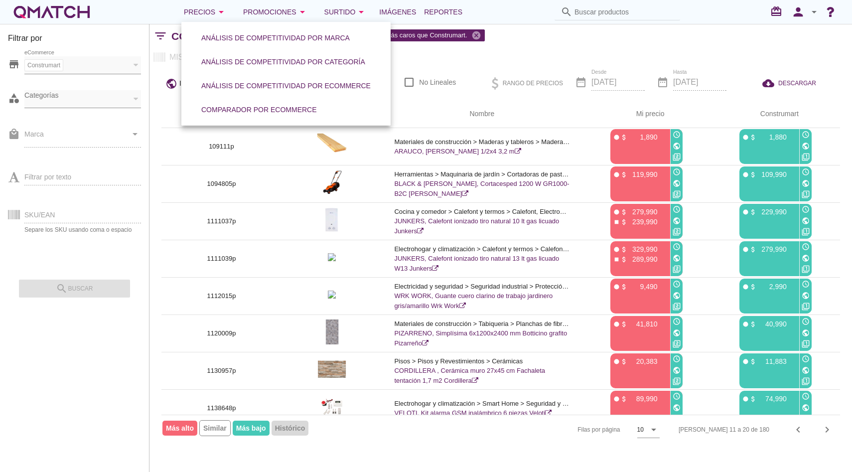
click at [237, 119] on link "Comparador por eCommerce" at bounding box center [258, 110] width 139 height 24
checkbox input "false"
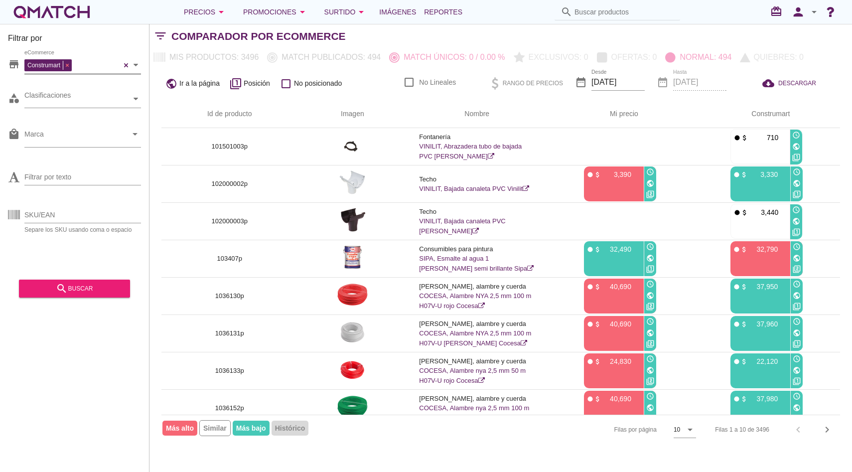
click at [66, 64] on span at bounding box center [67, 65] width 8 height 9
click at [91, 298] on div "Filtrar por store eCommerce [GEOGRAPHIC_DATA] category Clasificaciones local_ma…" at bounding box center [74, 248] width 149 height 448
click at [93, 288] on div "search buscar" at bounding box center [74, 288] width 95 height 12
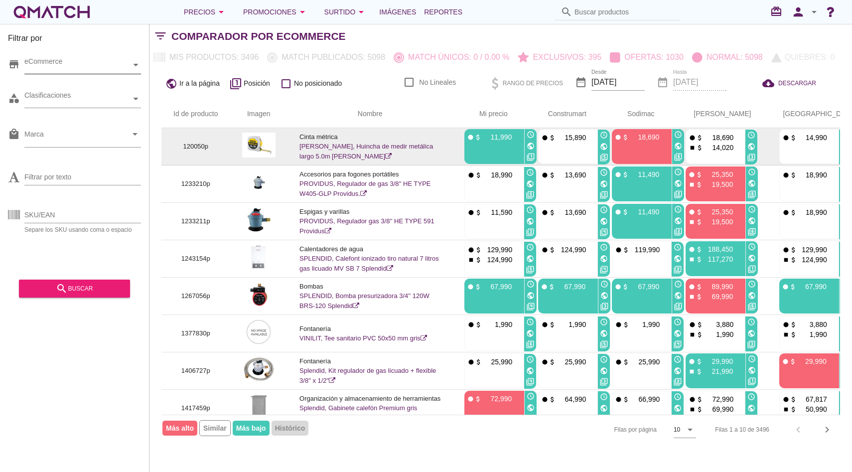
click at [681, 147] on icon "public" at bounding box center [678, 146] width 8 height 8
